Goal: Transaction & Acquisition: Purchase product/service

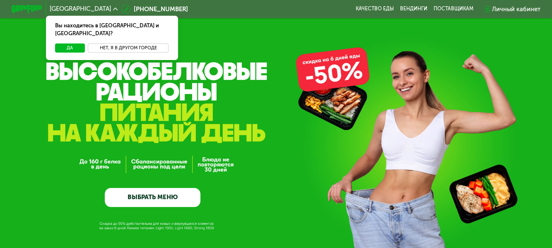
click at [99, 43] on button "Нет, я в другом городе" at bounding box center [128, 47] width 81 height 9
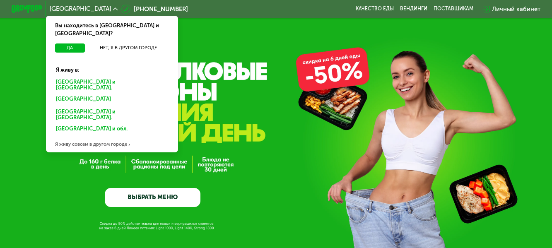
click at [62, 94] on div "[GEOGRAPHIC_DATA]" at bounding box center [110, 100] width 120 height 12
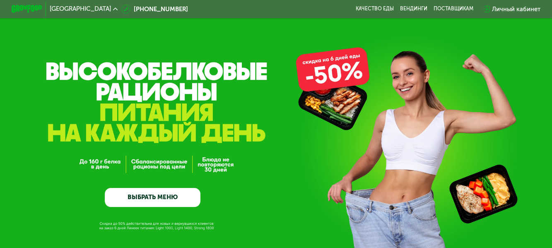
click at [111, 56] on div "GrowFood — доставка правильного питания ВЫБРАТЬ МЕНЮ" at bounding box center [276, 124] width 552 height 249
